Goal: Find specific page/section: Find specific page/section

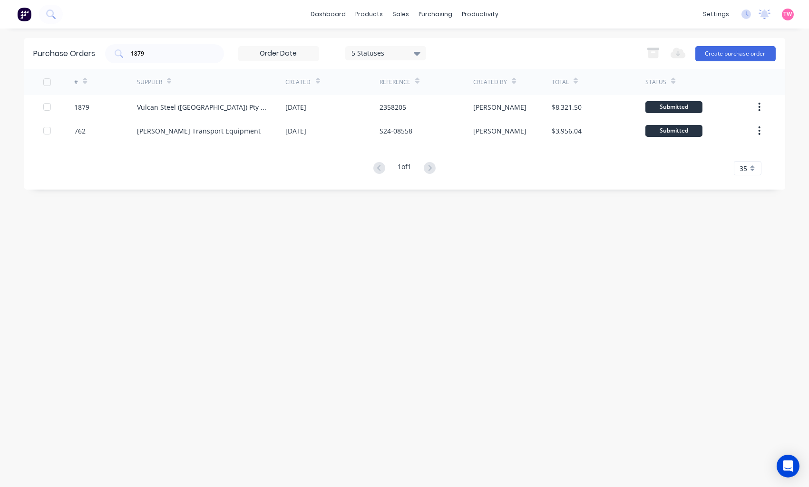
drag, startPoint x: 180, startPoint y: 55, endPoint x: 67, endPoint y: 61, distance: 112.8
click at [67, 61] on div "Purchase Orders 1879 5 Statuses 5 Statuses Export to Excel (XLSX) Create purcha…" at bounding box center [404, 53] width 761 height 31
type input "3011"
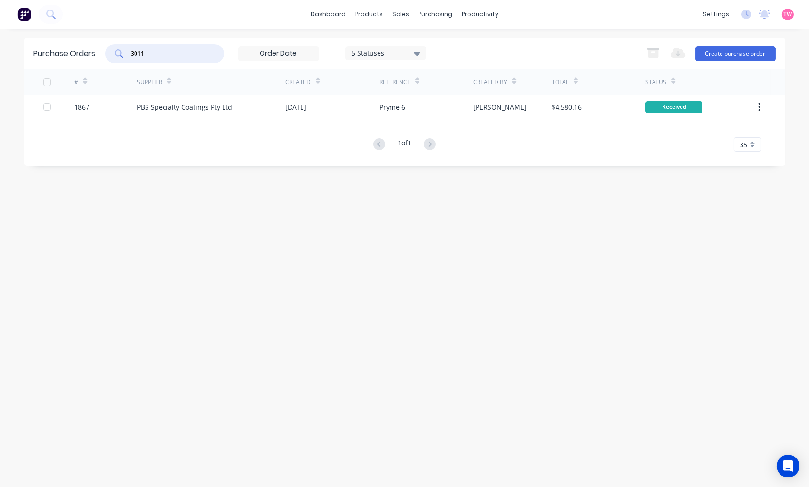
click at [26, 15] on img at bounding box center [24, 14] width 14 height 14
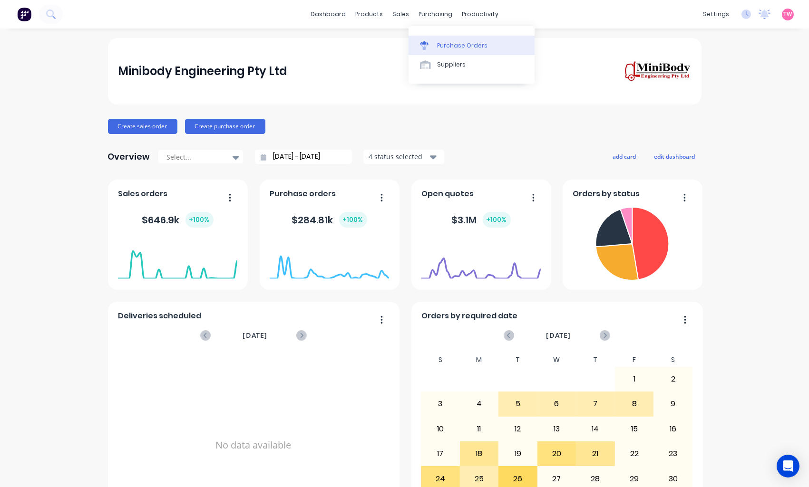
click at [457, 44] on div "Purchase Orders" at bounding box center [462, 45] width 50 height 9
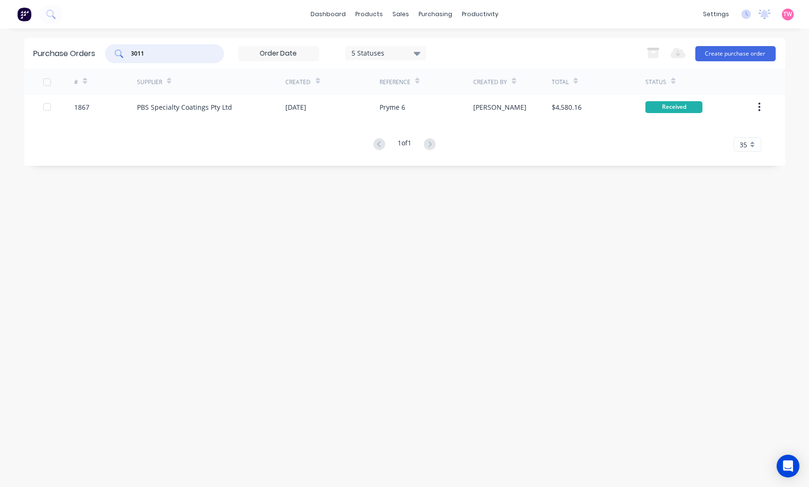
drag, startPoint x: 174, startPoint y: 53, endPoint x: 79, endPoint y: 51, distance: 94.6
click at [79, 51] on div "Purchase Orders 3011 5 Statuses 5 Statuses Export to Excel (XLSX) Create purcha…" at bounding box center [404, 53] width 761 height 31
paste input "1487"
type input "1487"
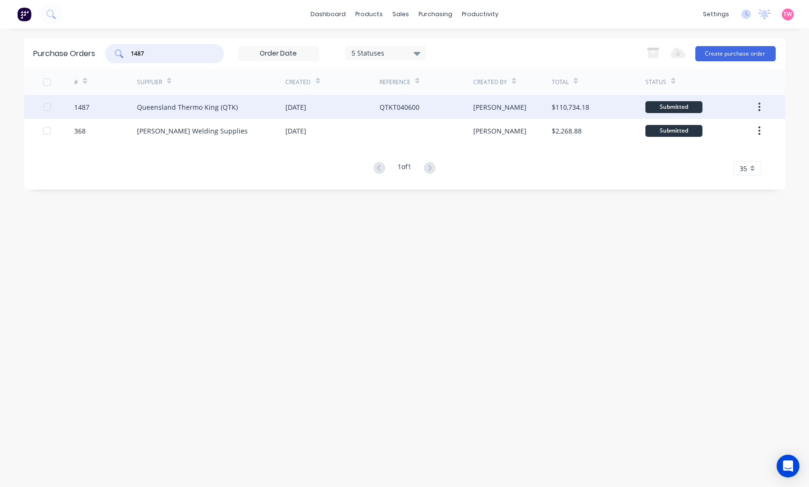
click at [116, 107] on div "1487" at bounding box center [105, 107] width 63 height 24
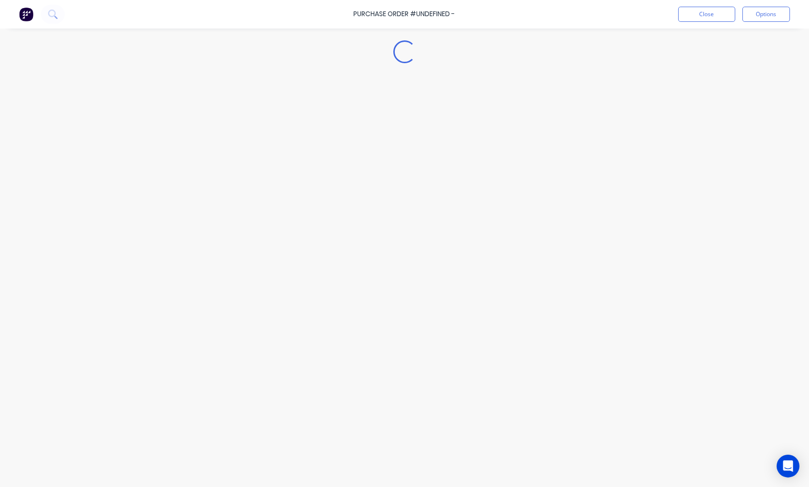
type textarea "x"
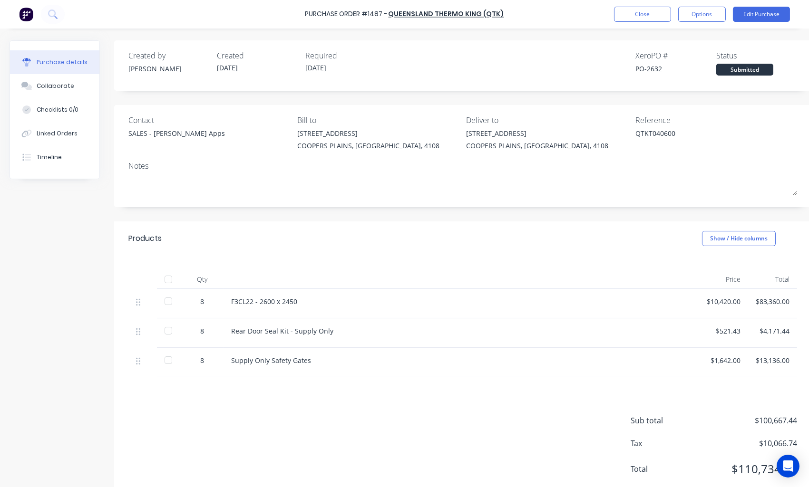
click at [650, 67] on div "PO-2632" at bounding box center [675, 69] width 81 height 10
copy div "2632"
click at [640, 17] on button "Close" at bounding box center [642, 14] width 57 height 15
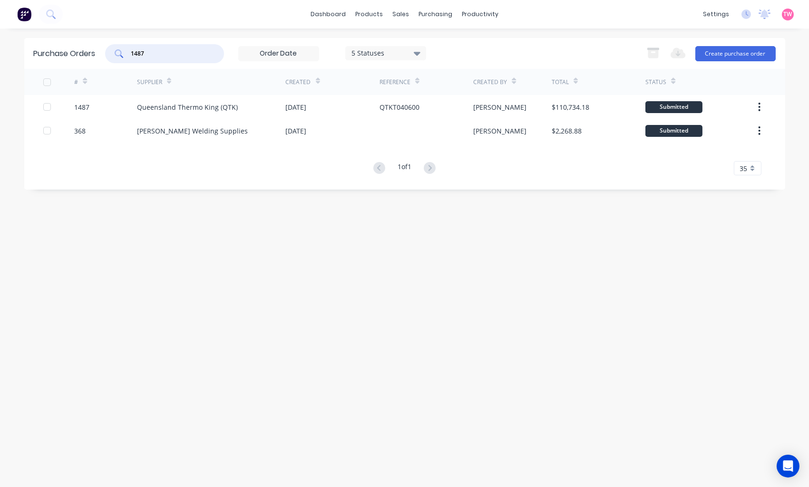
drag, startPoint x: 169, startPoint y: 51, endPoint x: 116, endPoint y: 51, distance: 52.3
click at [119, 51] on div "1487" at bounding box center [164, 53] width 119 height 19
paste input "871"
type input "1871"
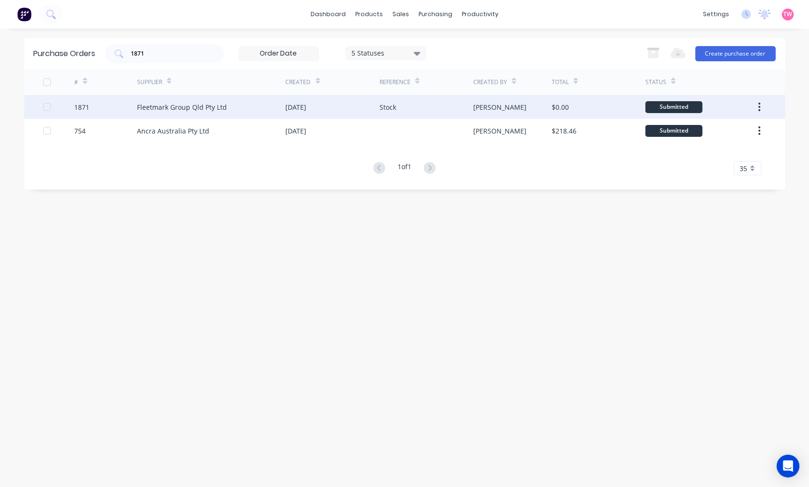
click at [81, 105] on div "1871" at bounding box center [81, 107] width 15 height 10
type textarea "x"
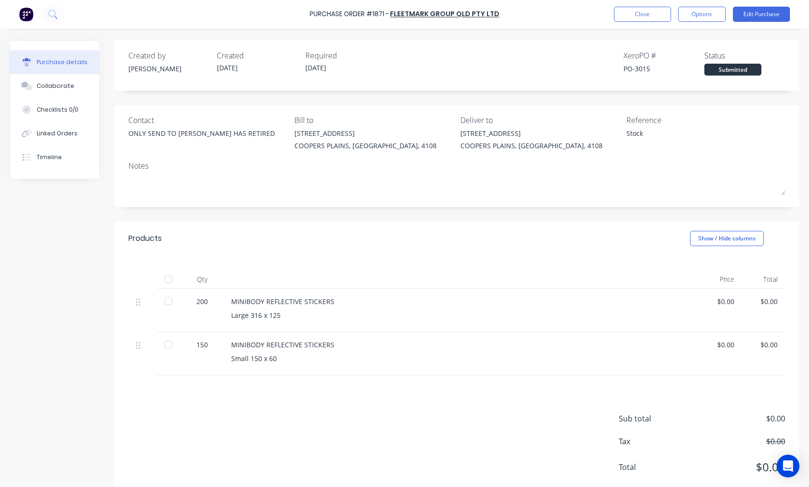
click at [636, 68] on div "PO-3015" at bounding box center [663, 69] width 81 height 10
copy div "3015"
